Goal: Transaction & Acquisition: Purchase product/service

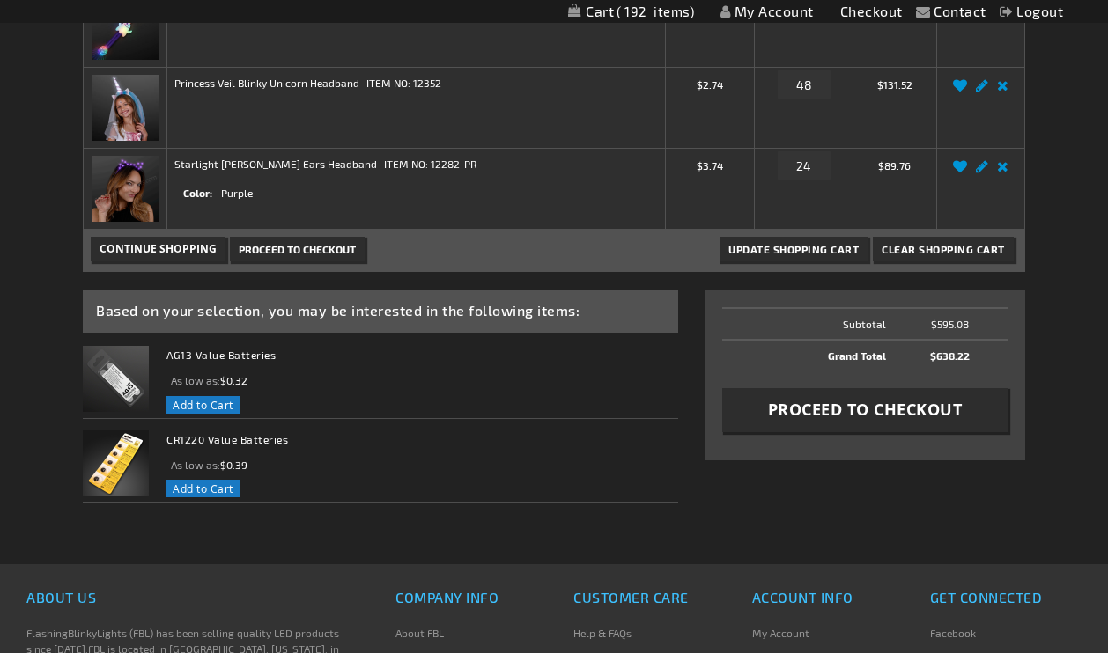
scroll to position [426, 0]
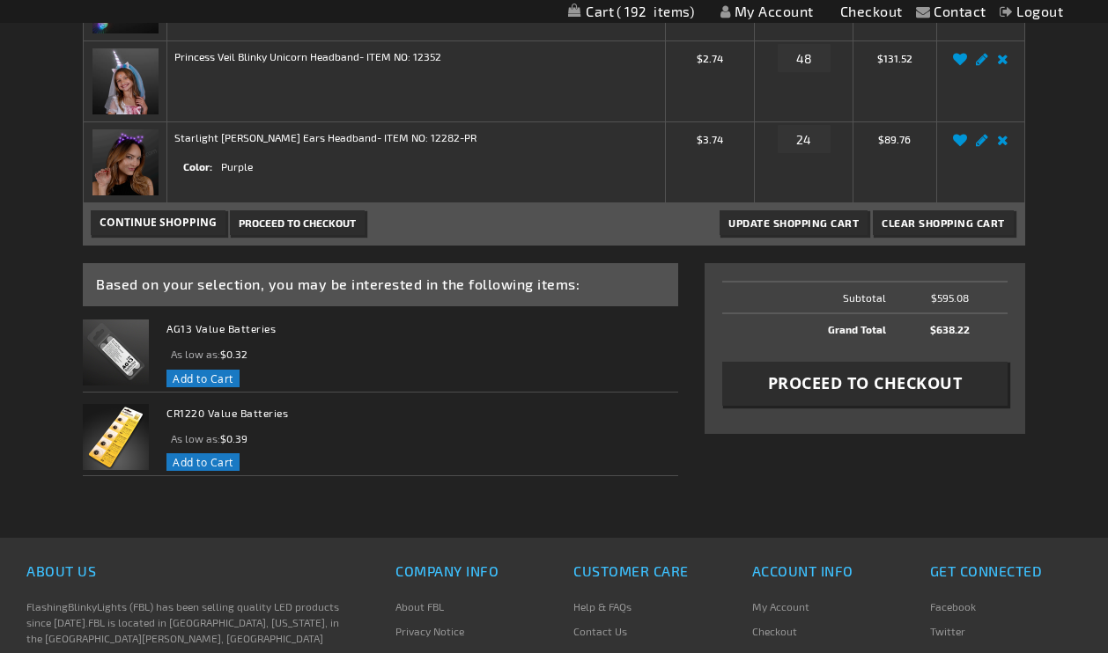
click at [771, 382] on span "Proceed to Checkout" at bounding box center [865, 383] width 195 height 22
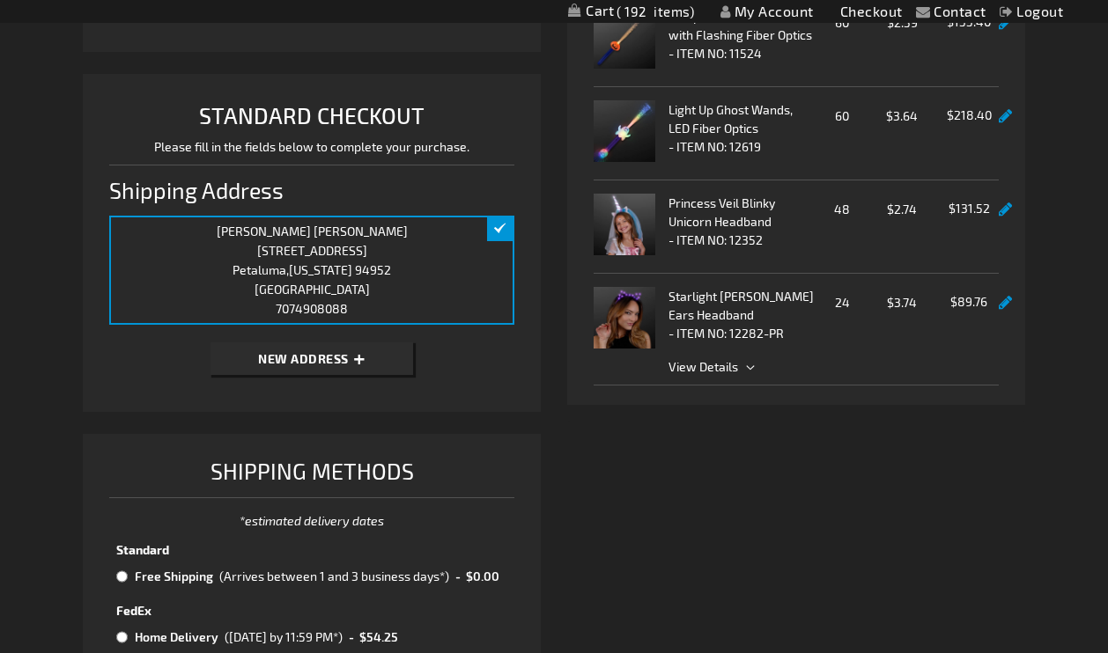
scroll to position [457, 0]
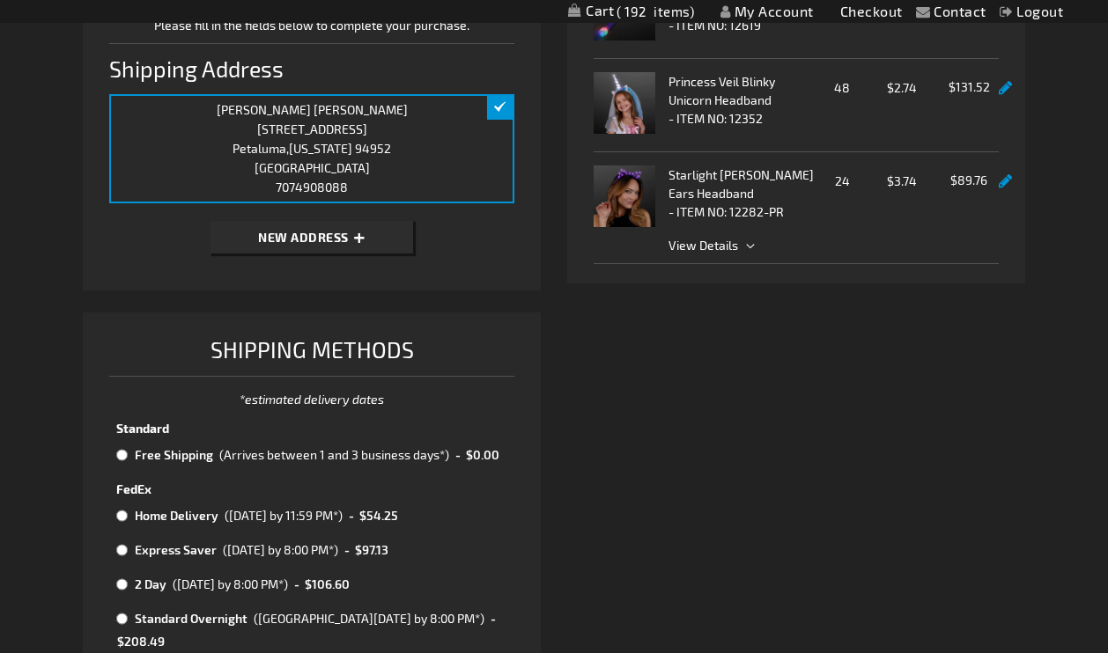
click at [122, 455] on input "radio" at bounding box center [121, 455] width 11 height 14
radio input "true"
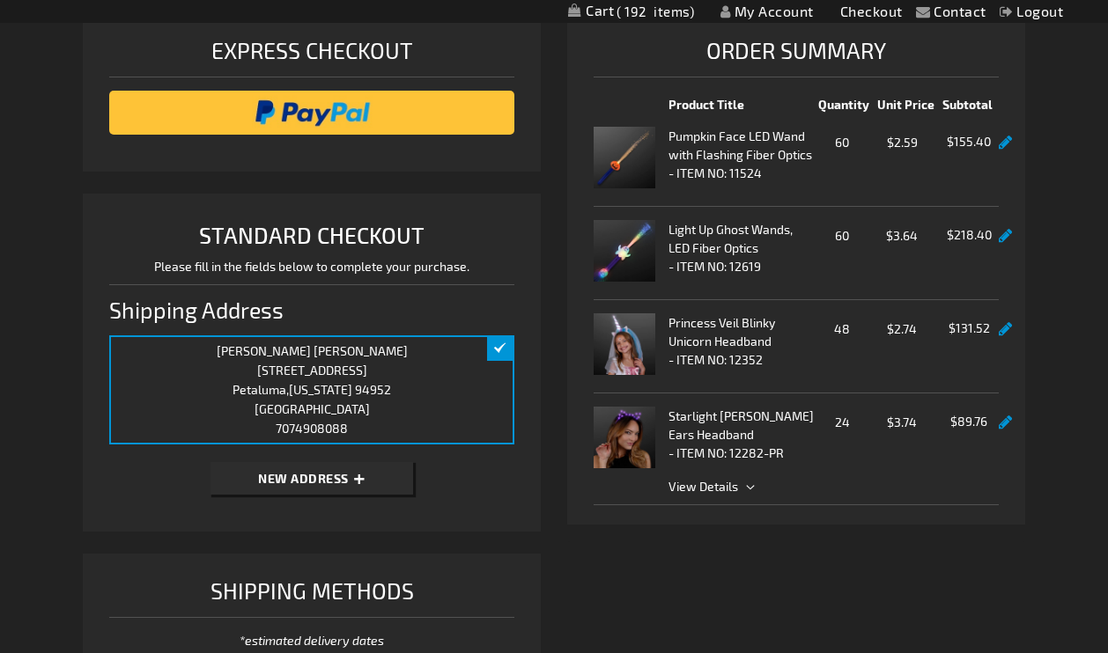
scroll to position [188, 0]
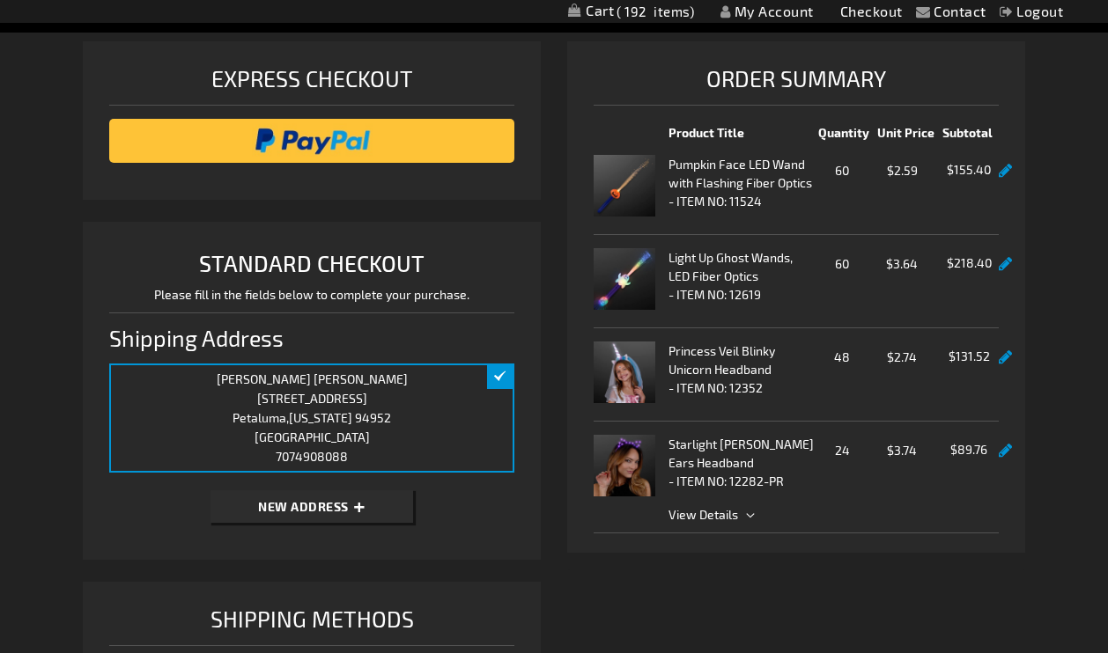
click at [1007, 447] on link at bounding box center [1005, 451] width 13 height 15
click at [1004, 450] on link at bounding box center [1005, 451] width 13 height 15
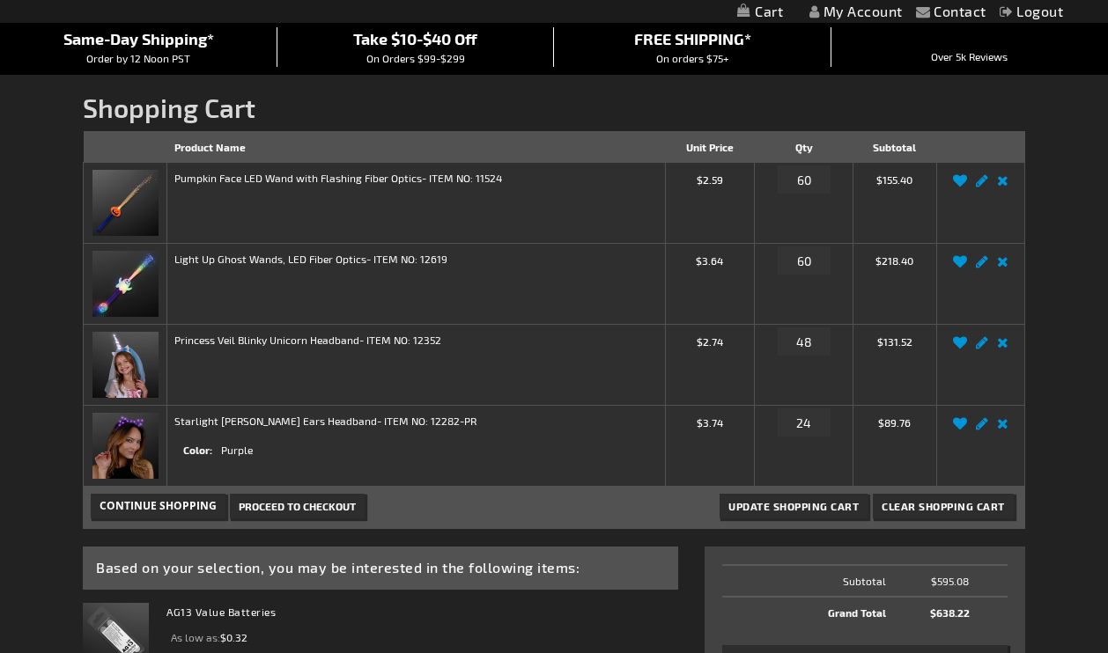
scroll to position [145, 0]
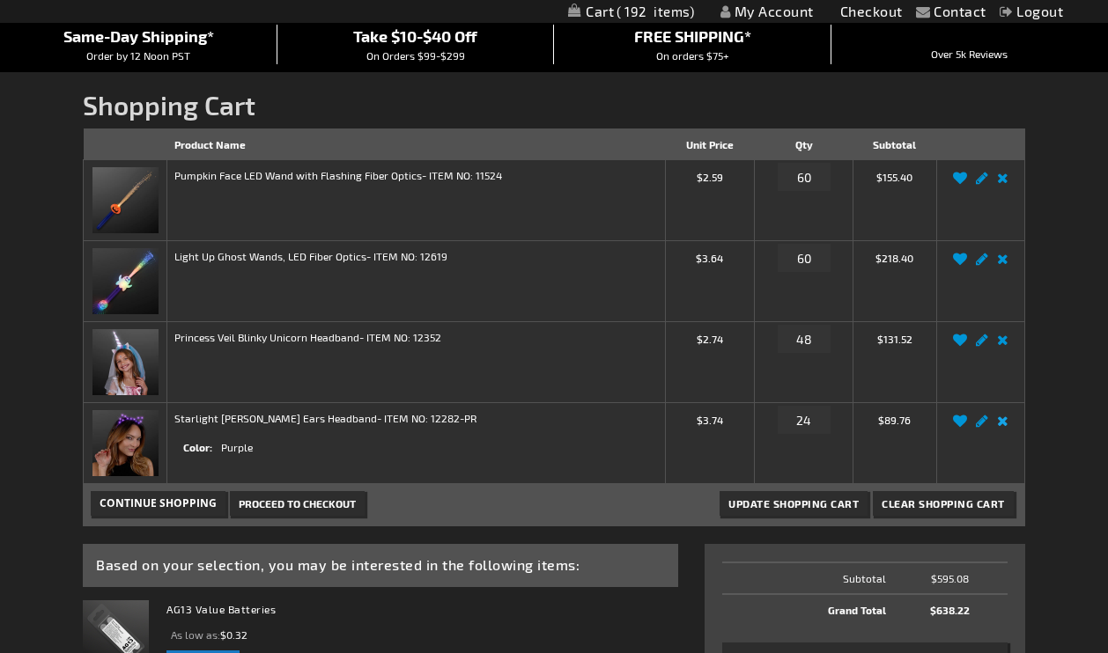
click at [1002, 426] on link "Remove item" at bounding box center [1002, 426] width 20 height 0
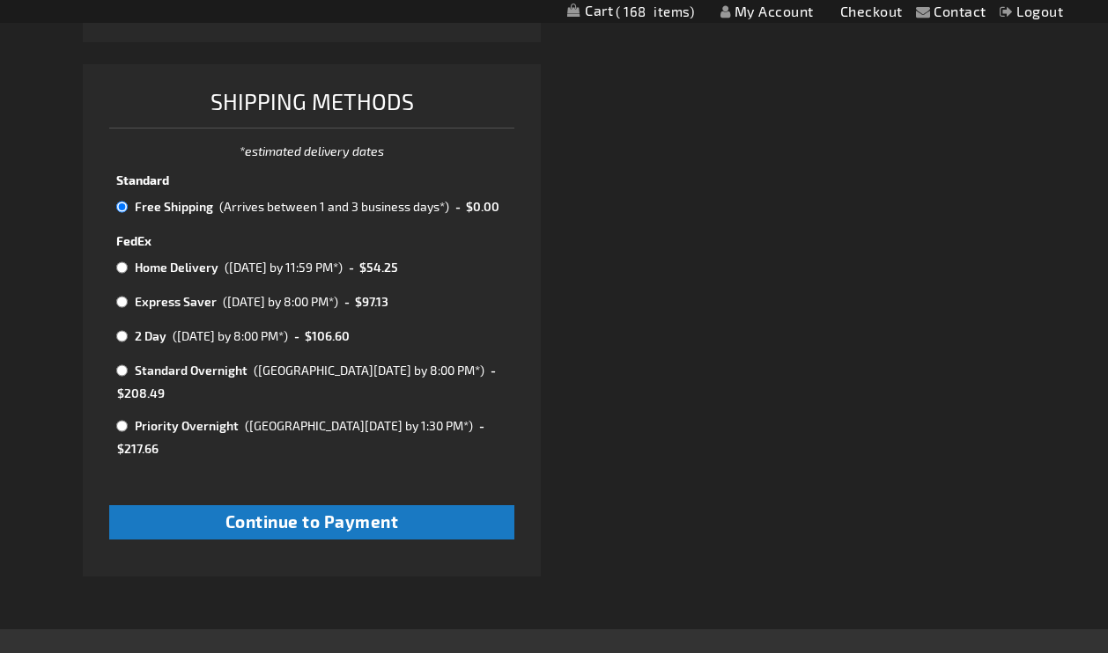
scroll to position [710, 0]
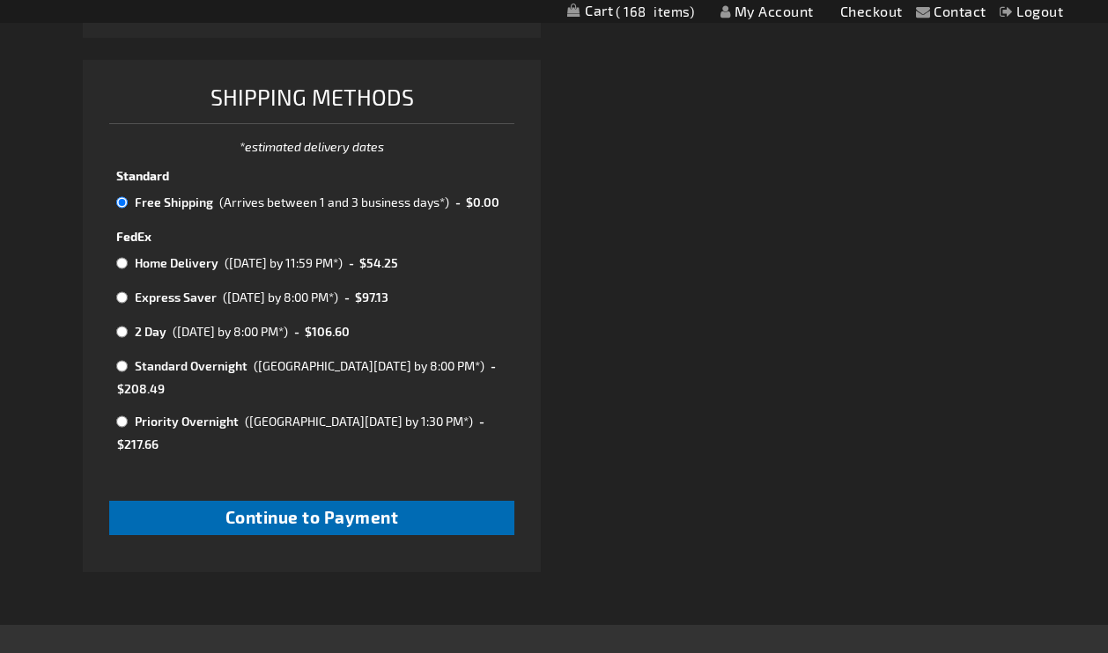
click at [443, 501] on button "Continue to Payment" at bounding box center [311, 518] width 405 height 34
checkbox input "true"
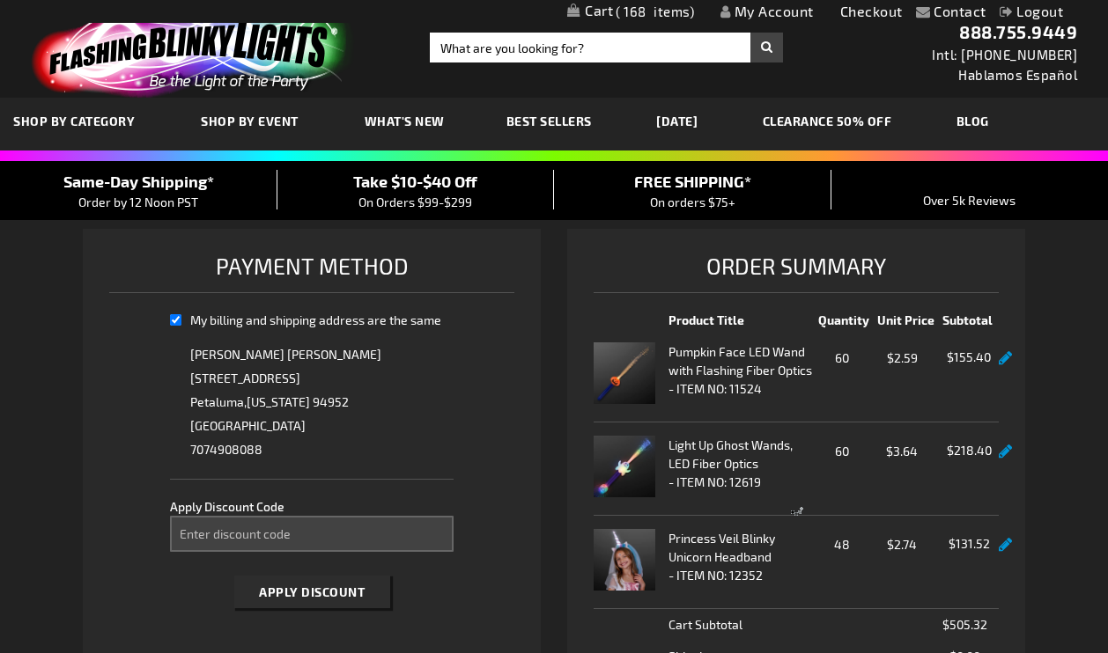
select select "066dcd33a6d1006fc8c432dc18c62614ff9700f2"
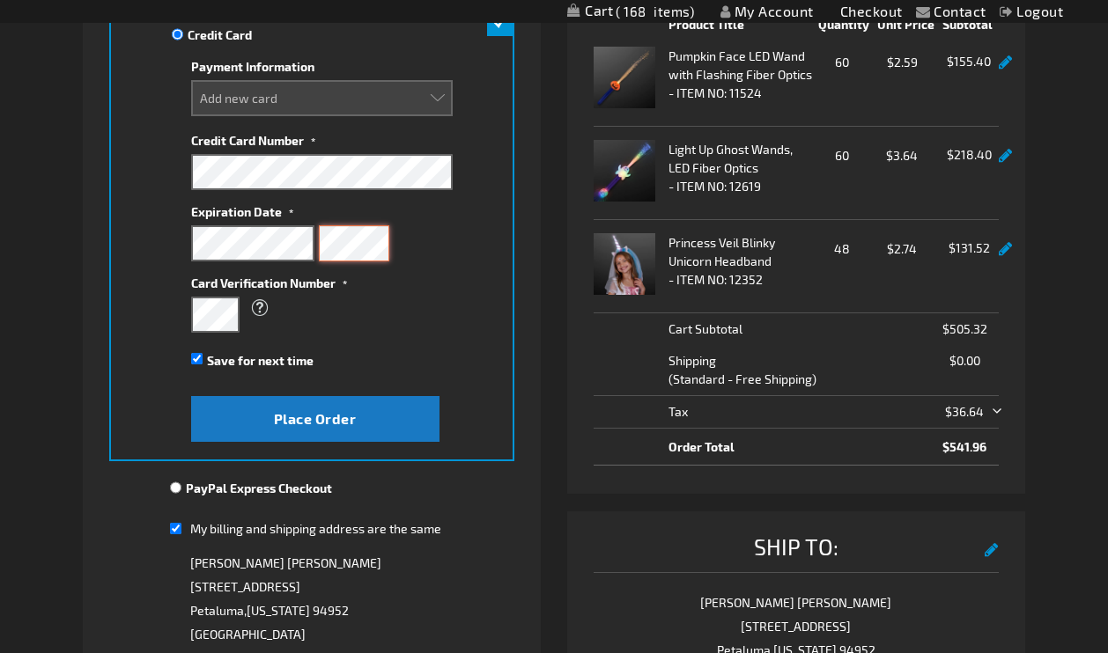
scroll to position [297, 0]
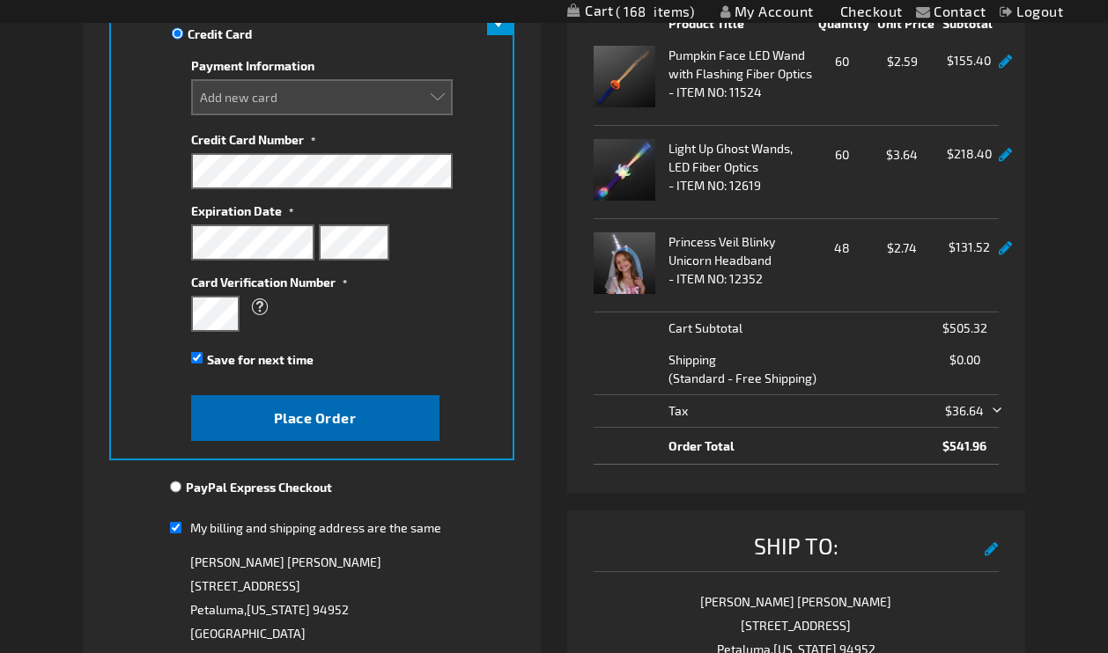
click at [345, 414] on span "Place Order" at bounding box center [315, 417] width 83 height 17
select select
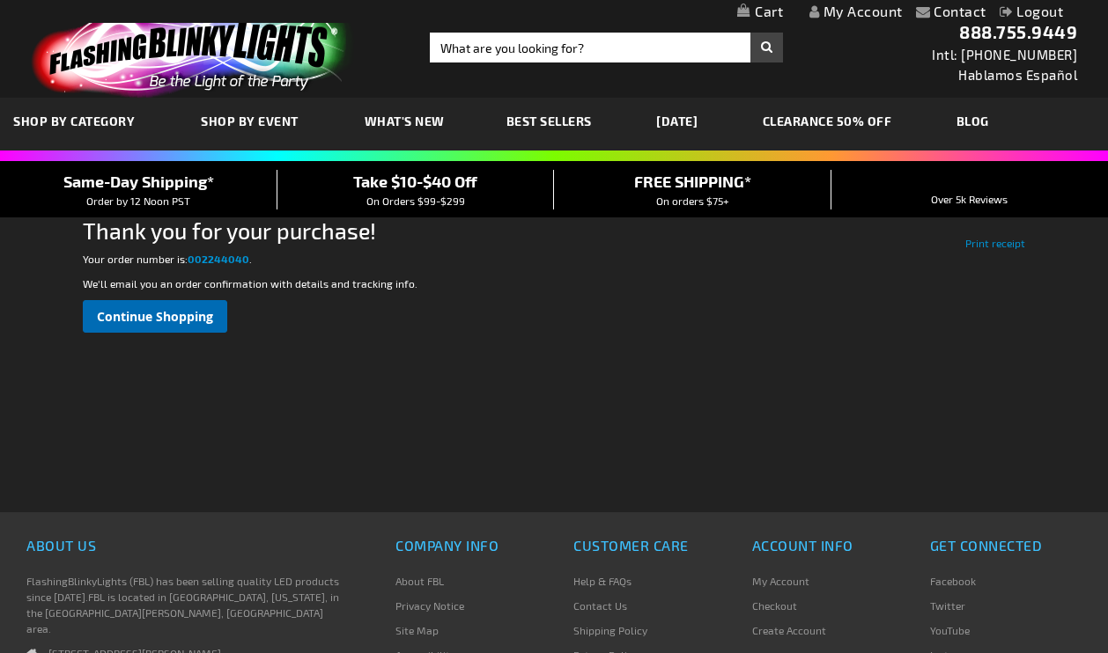
click at [190, 319] on span "Continue Shopping" at bounding box center [155, 316] width 116 height 17
